Goal: Obtain resource: Download file/media

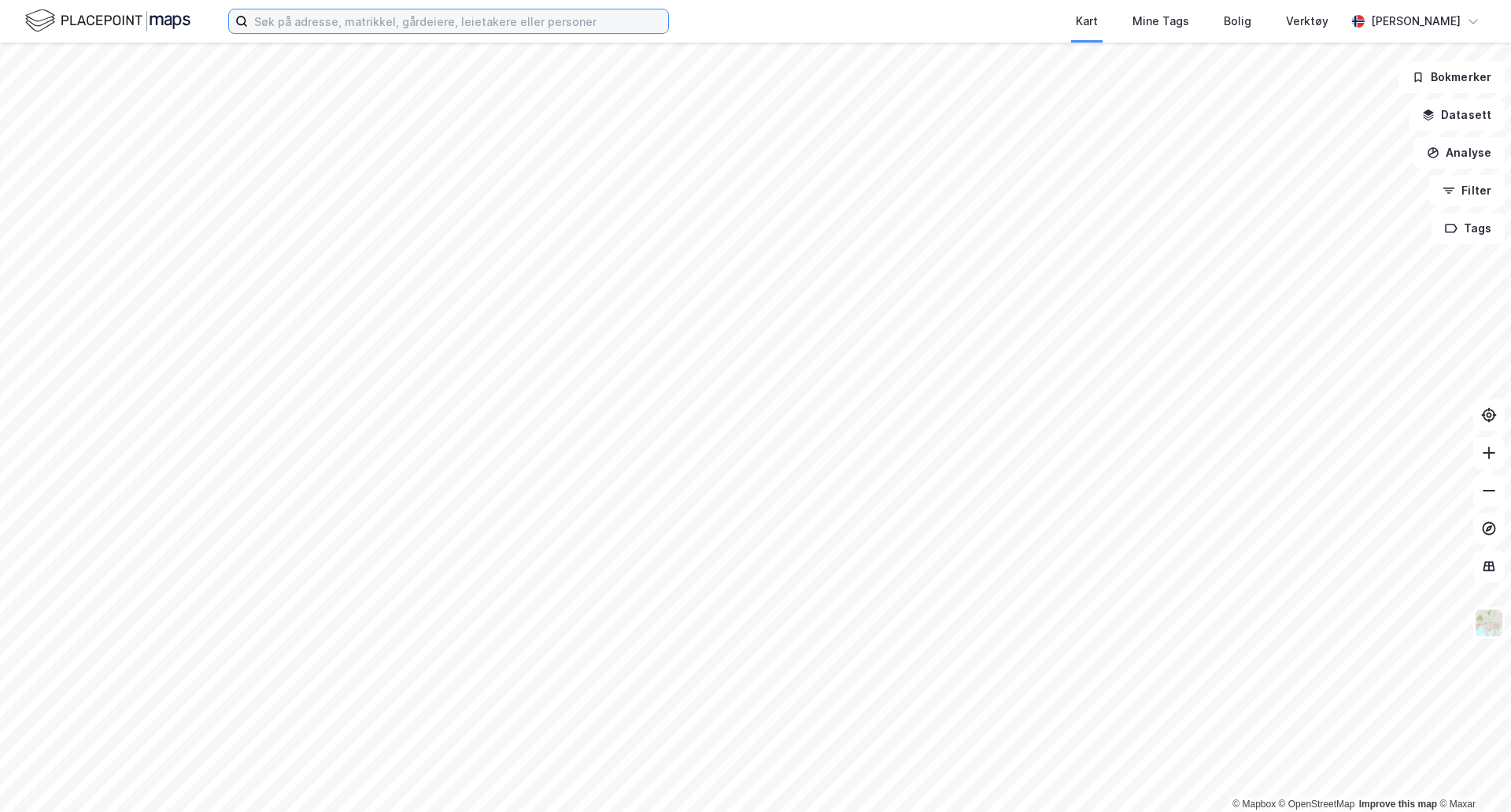
click at [519, 26] on input at bounding box center [458, 21] width 420 height 24
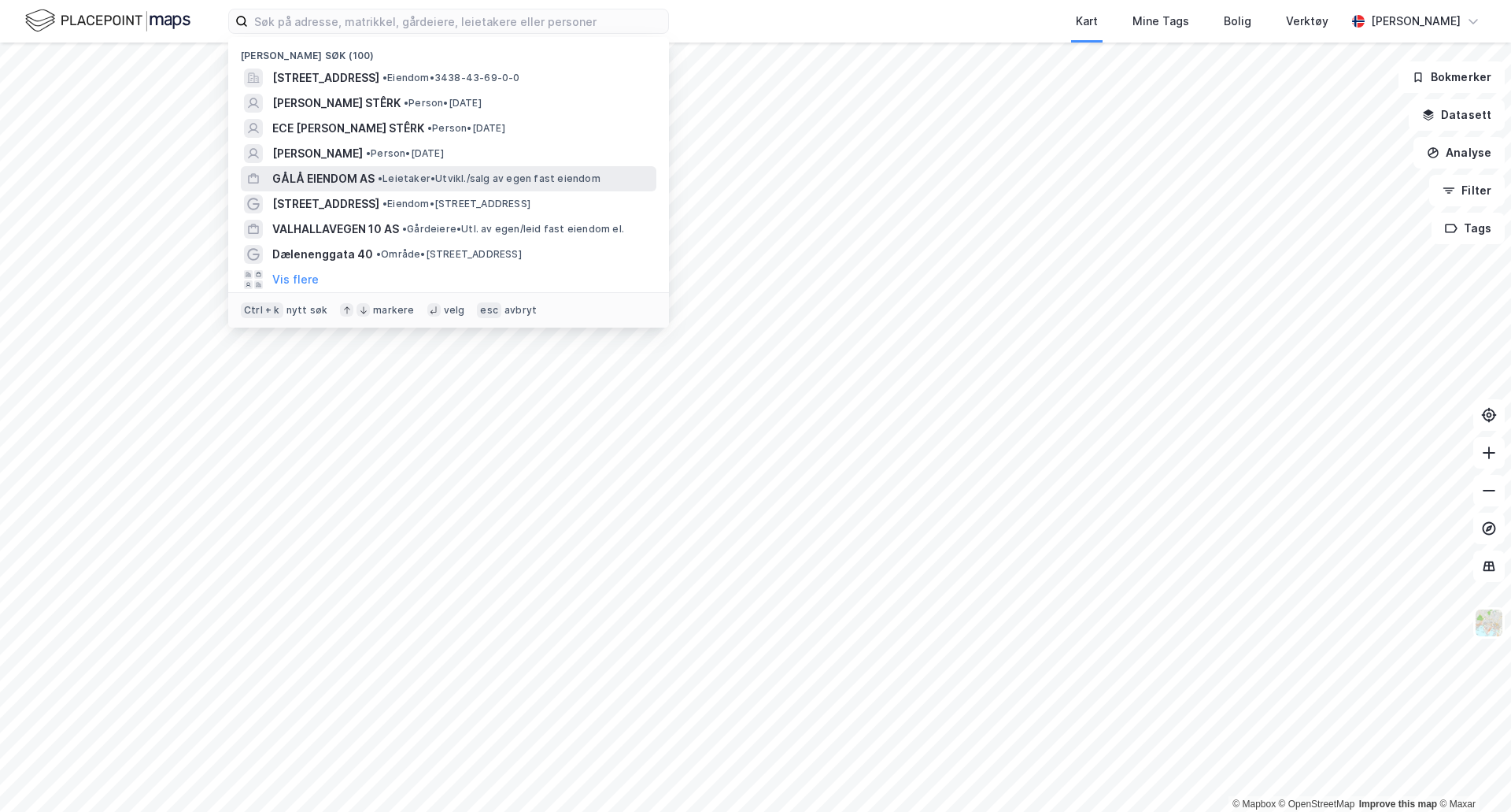
click at [432, 169] on div "GÅLÅ EIENDOM AS • Leietaker • [GEOGRAPHIC_DATA]/salg av egen fast eiendom" at bounding box center [462, 179] width 381 height 19
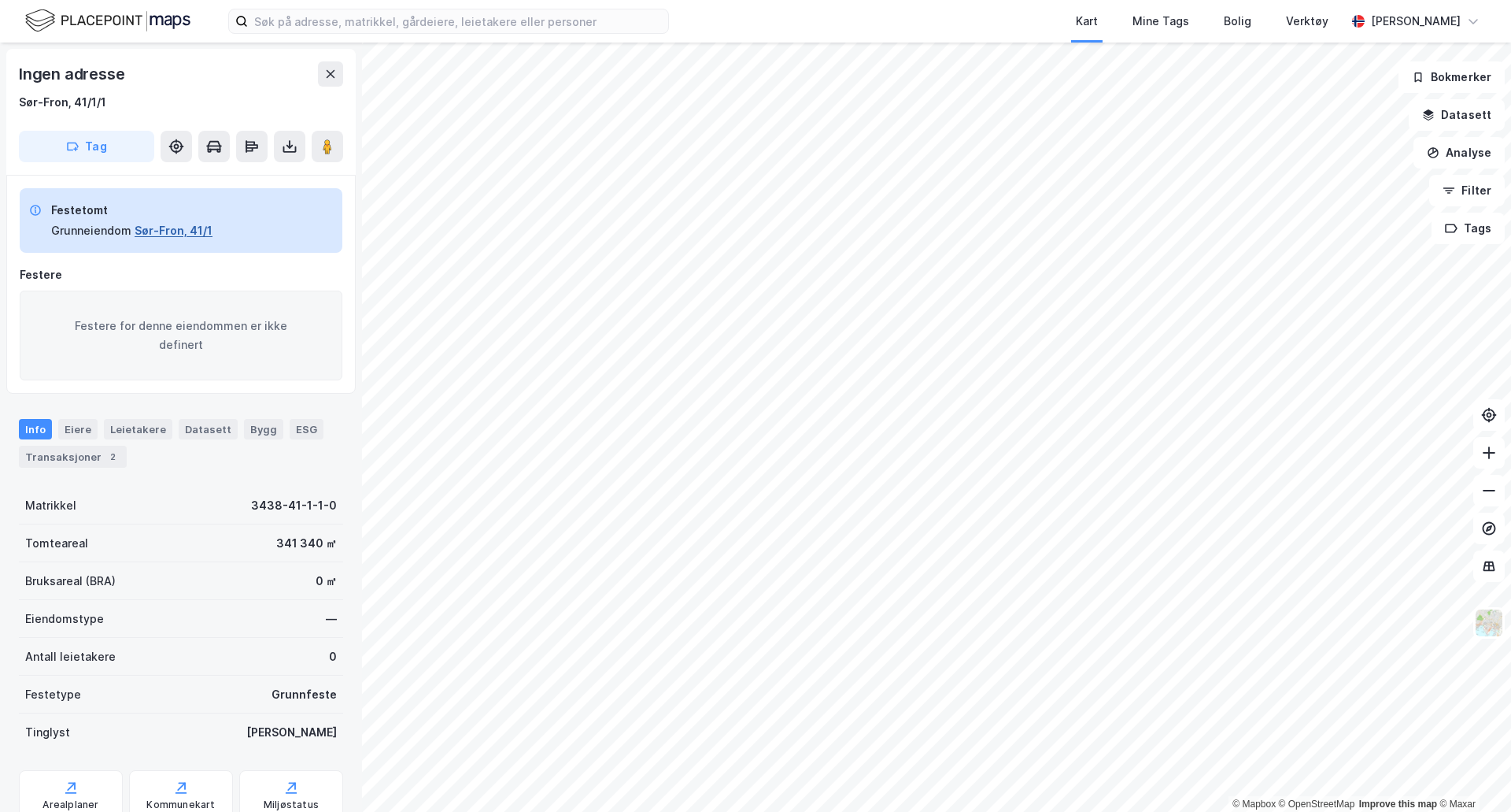
click at [189, 228] on button "Sør-Fron, 41/1" at bounding box center [173, 231] width 78 height 19
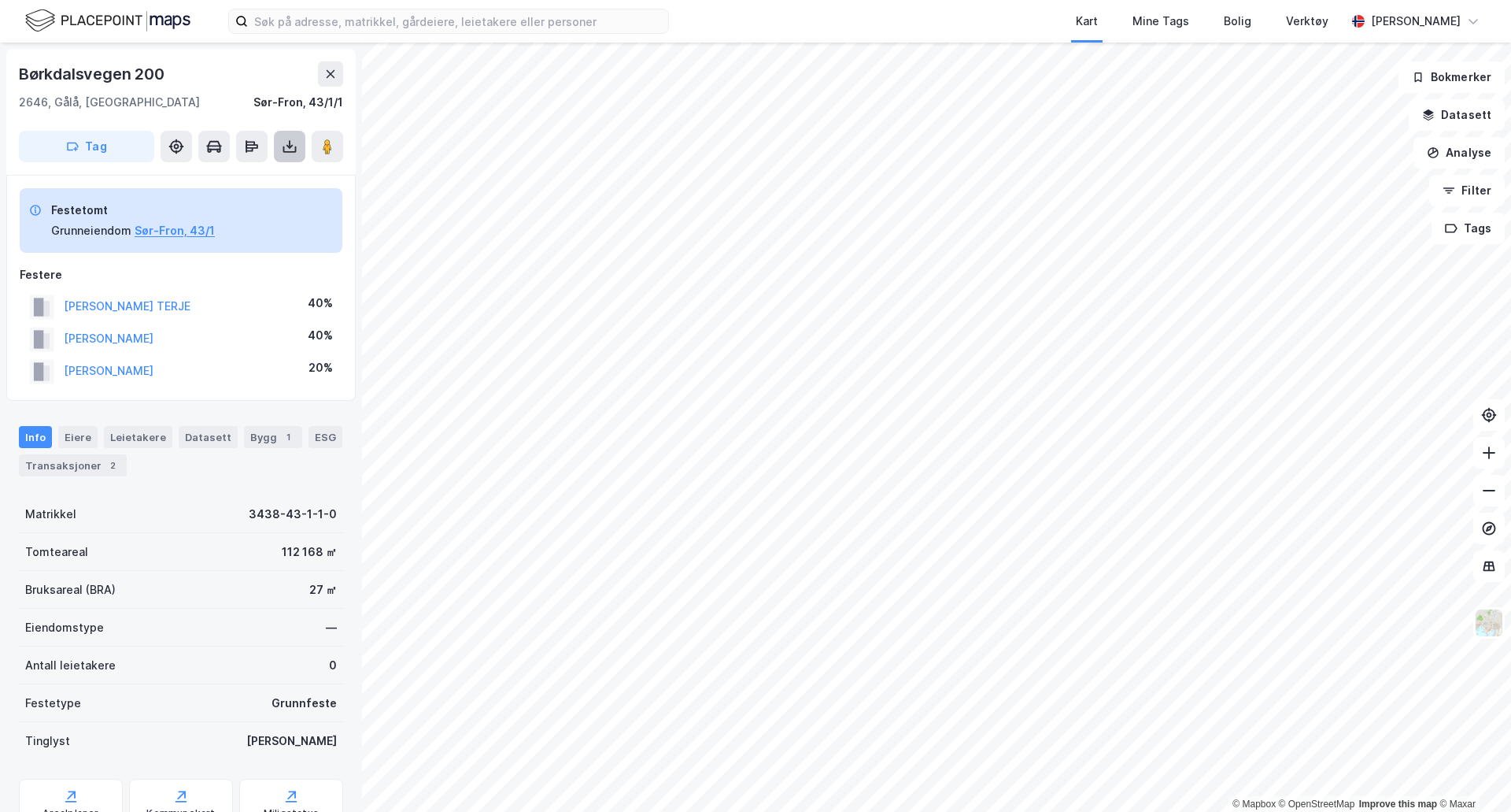
click at [290, 154] on button at bounding box center [289, 146] width 32 height 32
click at [217, 182] on div "Last ned grunnbok" at bounding box center [211, 177] width 91 height 12
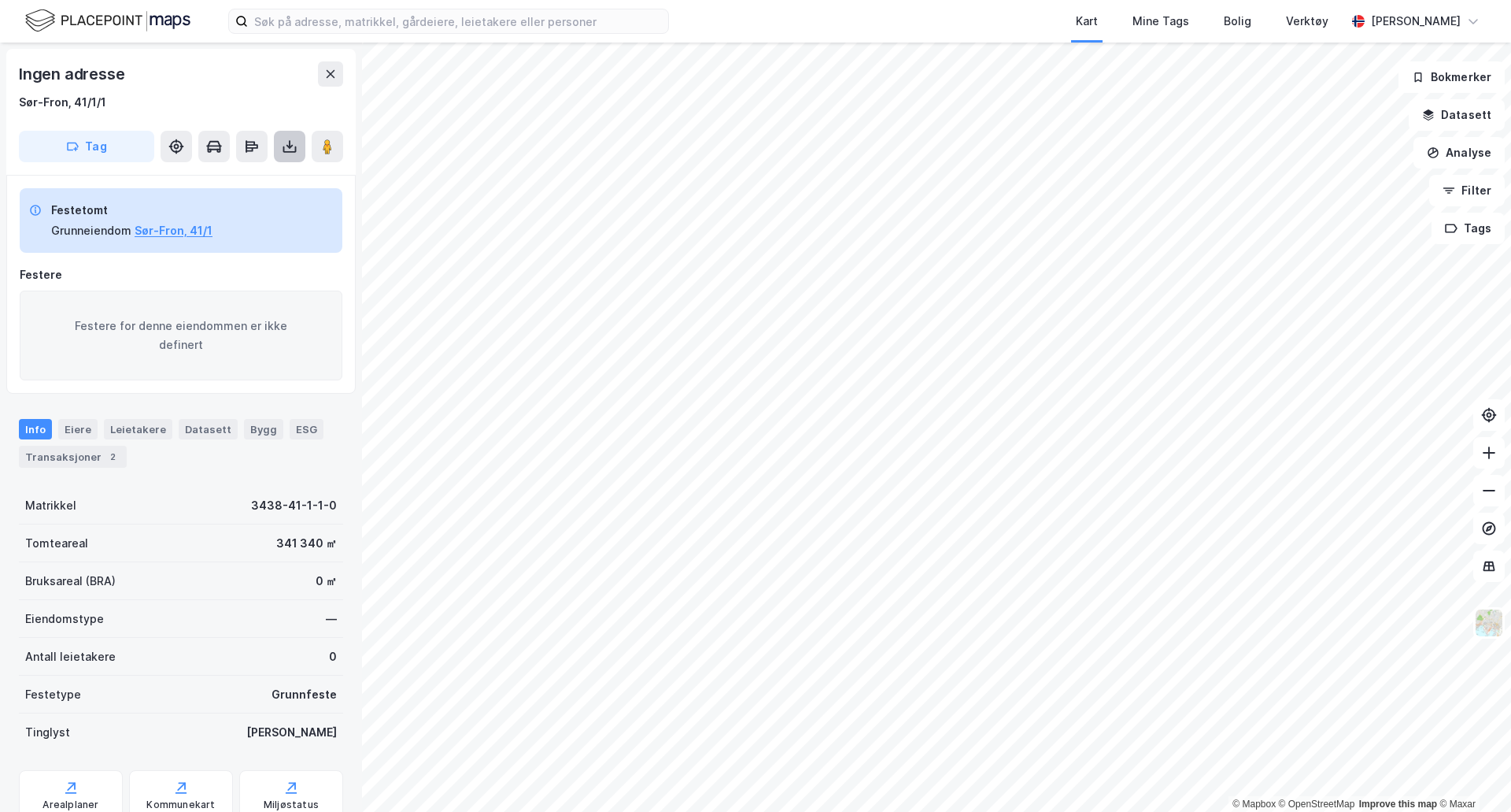
click at [286, 145] on icon at bounding box center [289, 147] width 7 height 4
click at [260, 166] on div "Last ned grunnbok" at bounding box center [221, 178] width 168 height 25
